Goal: Task Accomplishment & Management: Use online tool/utility

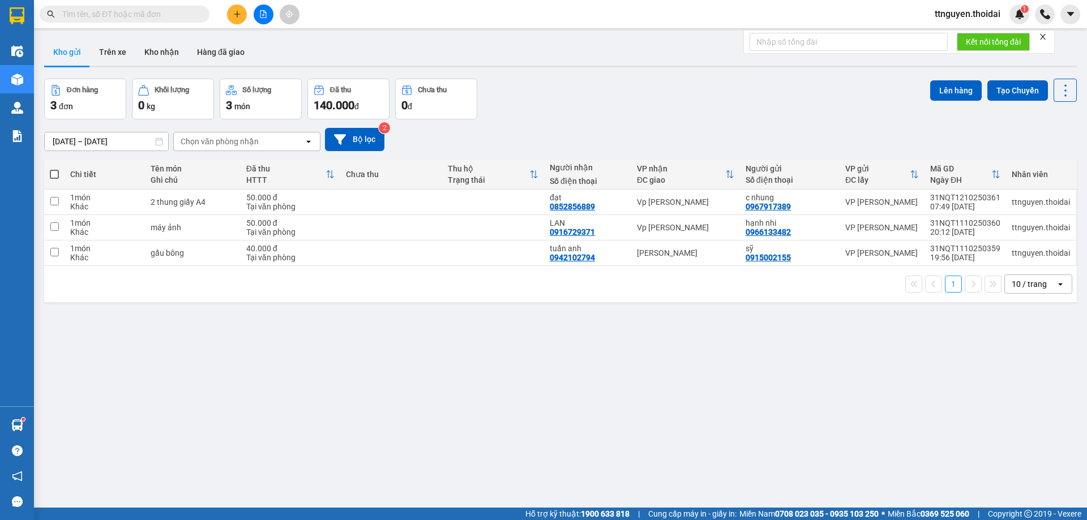
click at [56, 175] on span at bounding box center [54, 174] width 9 height 9
click at [54, 169] on input "checkbox" at bounding box center [54, 169] width 0 height 0
checkbox input "true"
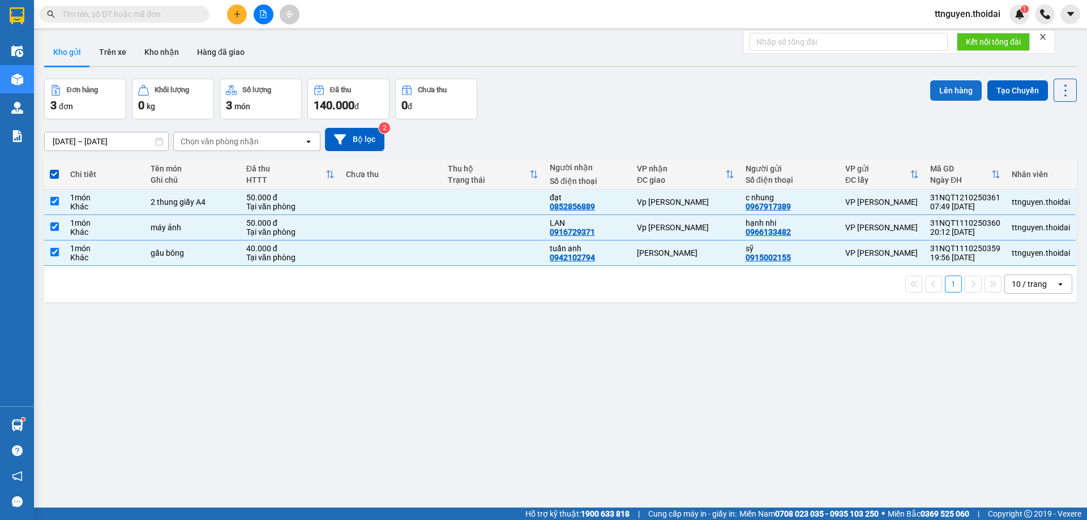
click at [944, 89] on button "Lên hàng" at bounding box center [956, 90] width 52 height 20
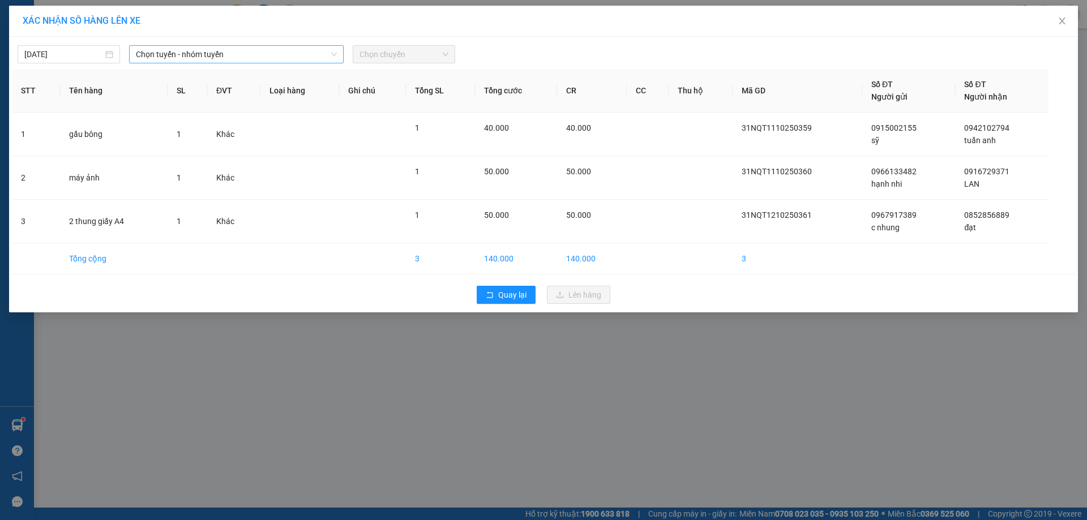
click at [332, 56] on icon "down" at bounding box center [334, 54] width 7 height 7
click at [334, 53] on icon "down" at bounding box center [334, 54] width 7 height 7
click at [300, 55] on span "Chọn tuyến - nhóm tuyến" at bounding box center [236, 54] width 201 height 17
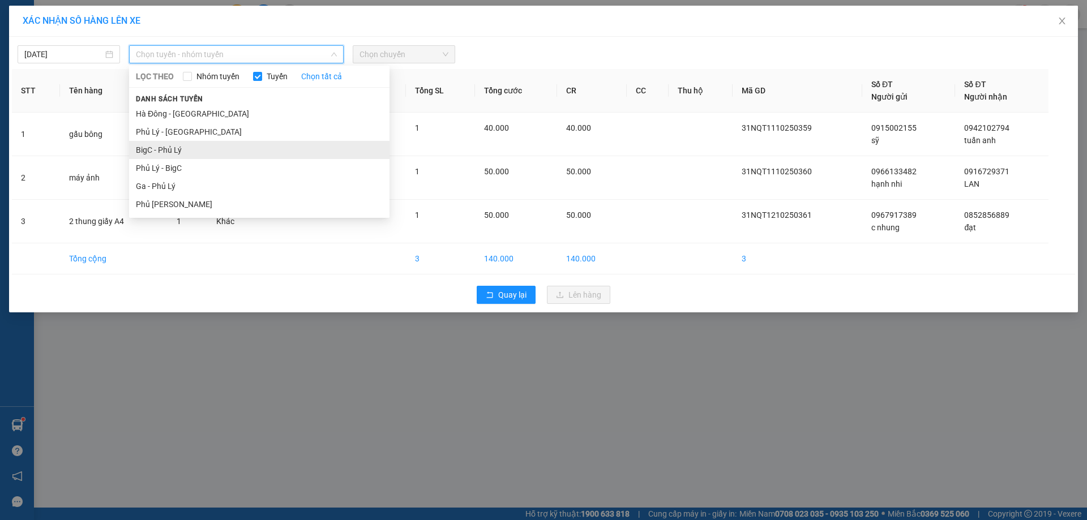
click at [182, 144] on li "BigC - Phủ Lý" at bounding box center [259, 150] width 260 height 18
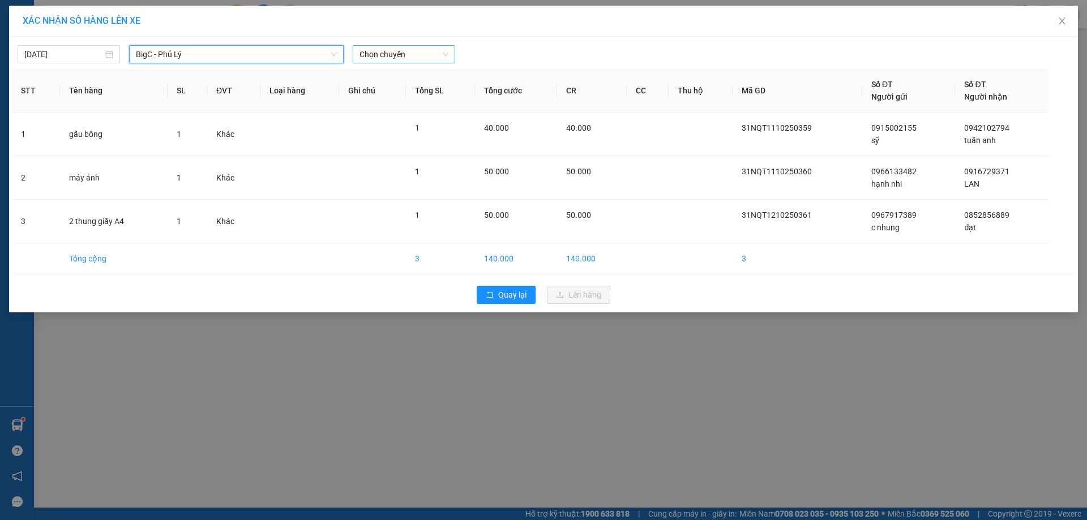
click at [394, 56] on span "Chọn chuyến" at bounding box center [404, 54] width 89 height 17
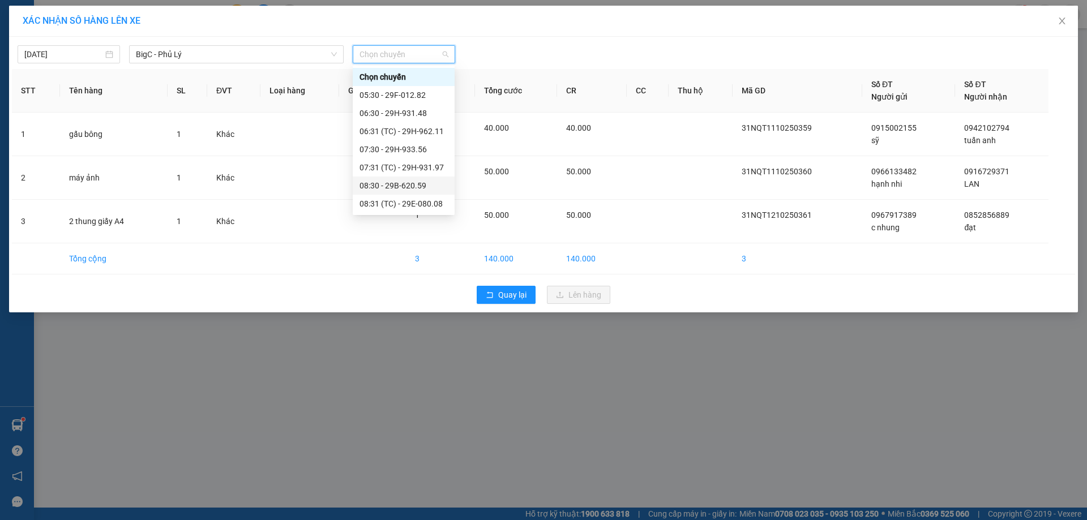
click at [375, 186] on div "08:30 - 29B-620.59" at bounding box center [404, 186] width 88 height 12
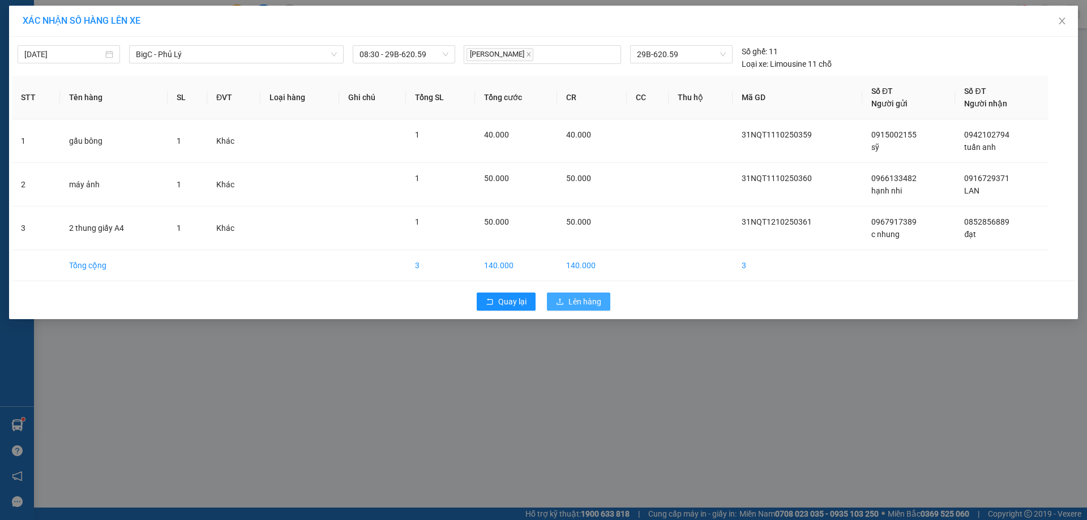
click at [582, 302] on span "Lên hàng" at bounding box center [585, 302] width 33 height 12
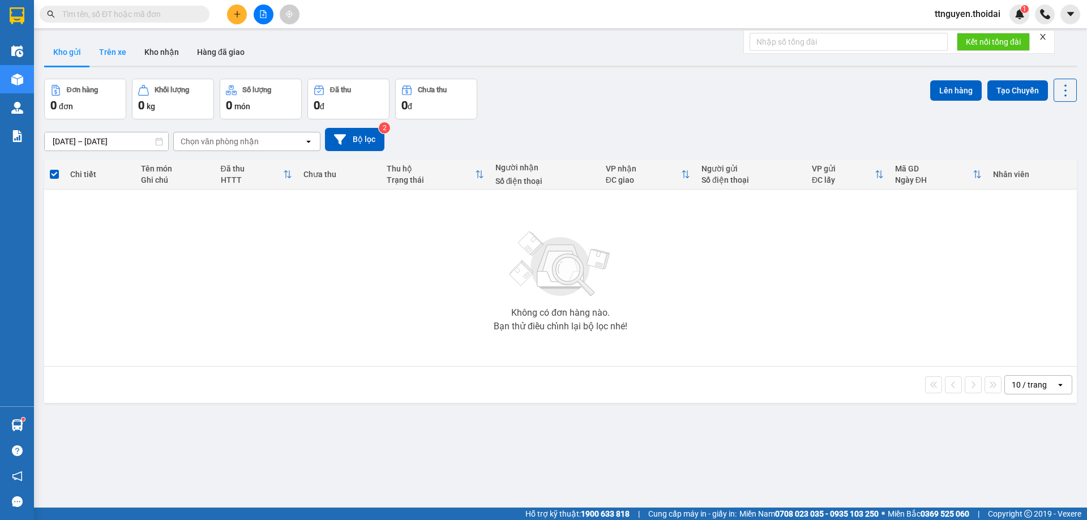
click at [114, 53] on button "Trên xe" at bounding box center [112, 52] width 45 height 27
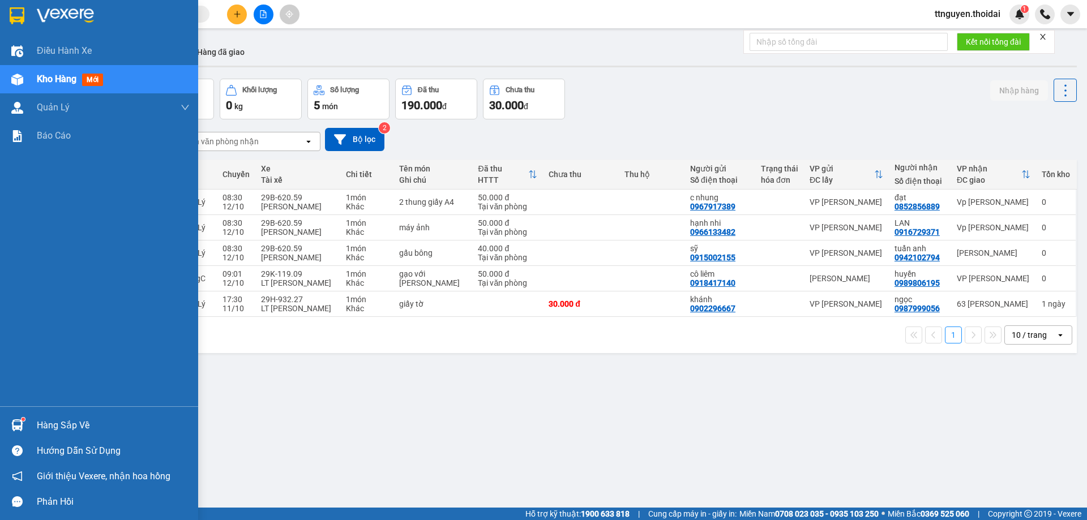
click at [75, 424] on div "Hàng sắp về" at bounding box center [113, 425] width 153 height 17
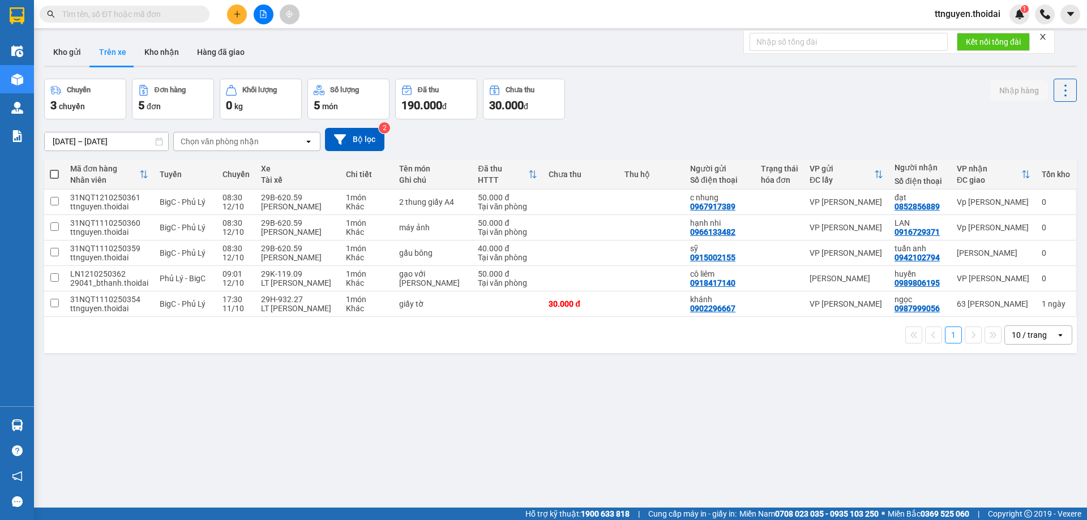
drag, startPoint x: 687, startPoint y: 450, endPoint x: 582, endPoint y: 208, distance: 263.7
click at [686, 448] on section "Kết quả tìm kiếm ( 0 ) Bộ lọc No Data ttnguyen.thoidai 1 Điều hành xe Kho hàng …" at bounding box center [543, 260] width 1087 height 520
